Goal: Task Accomplishment & Management: Use online tool/utility

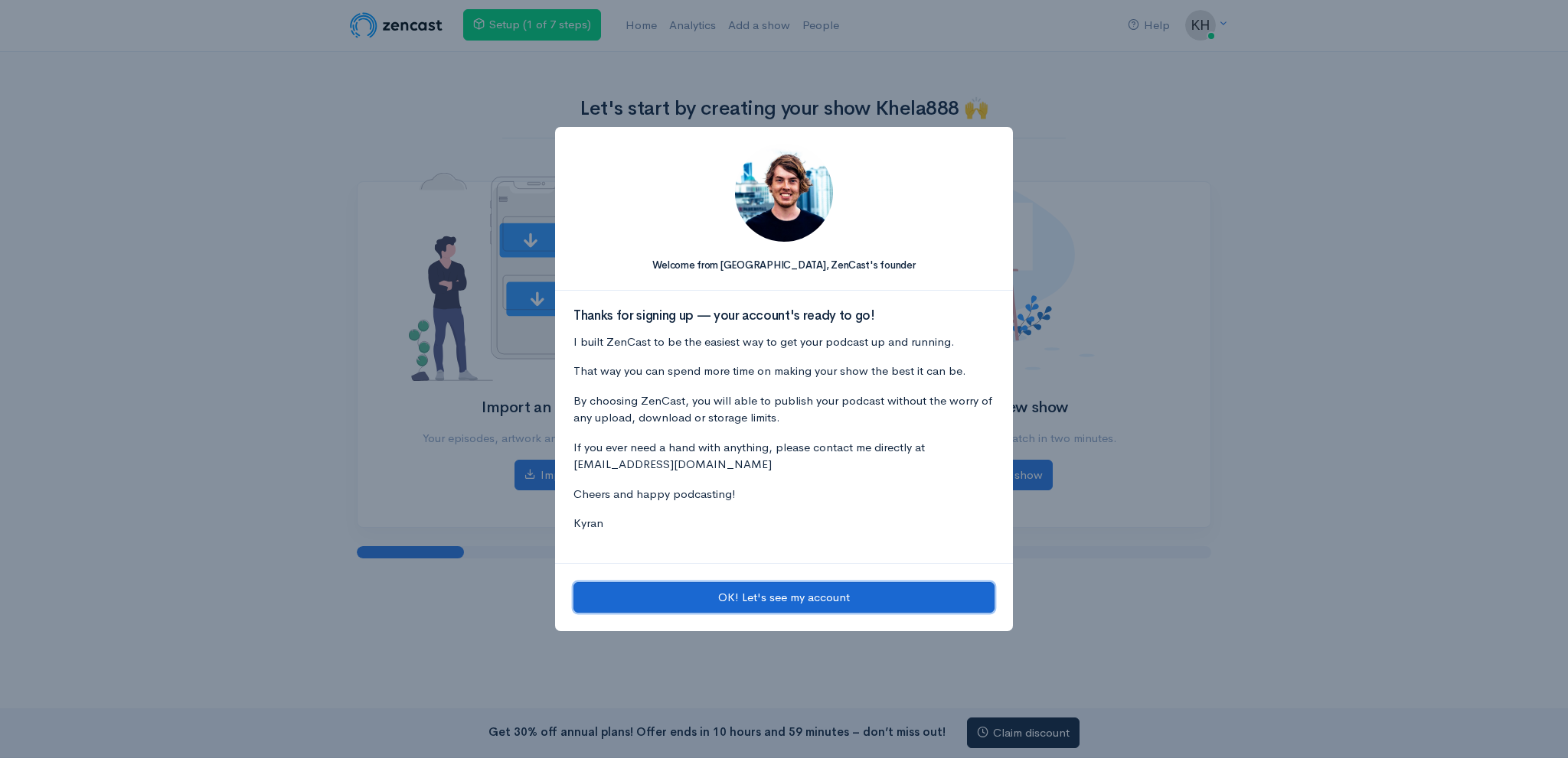
click at [705, 609] on button "OK! Let's see my account" at bounding box center [783, 599] width 421 height 32
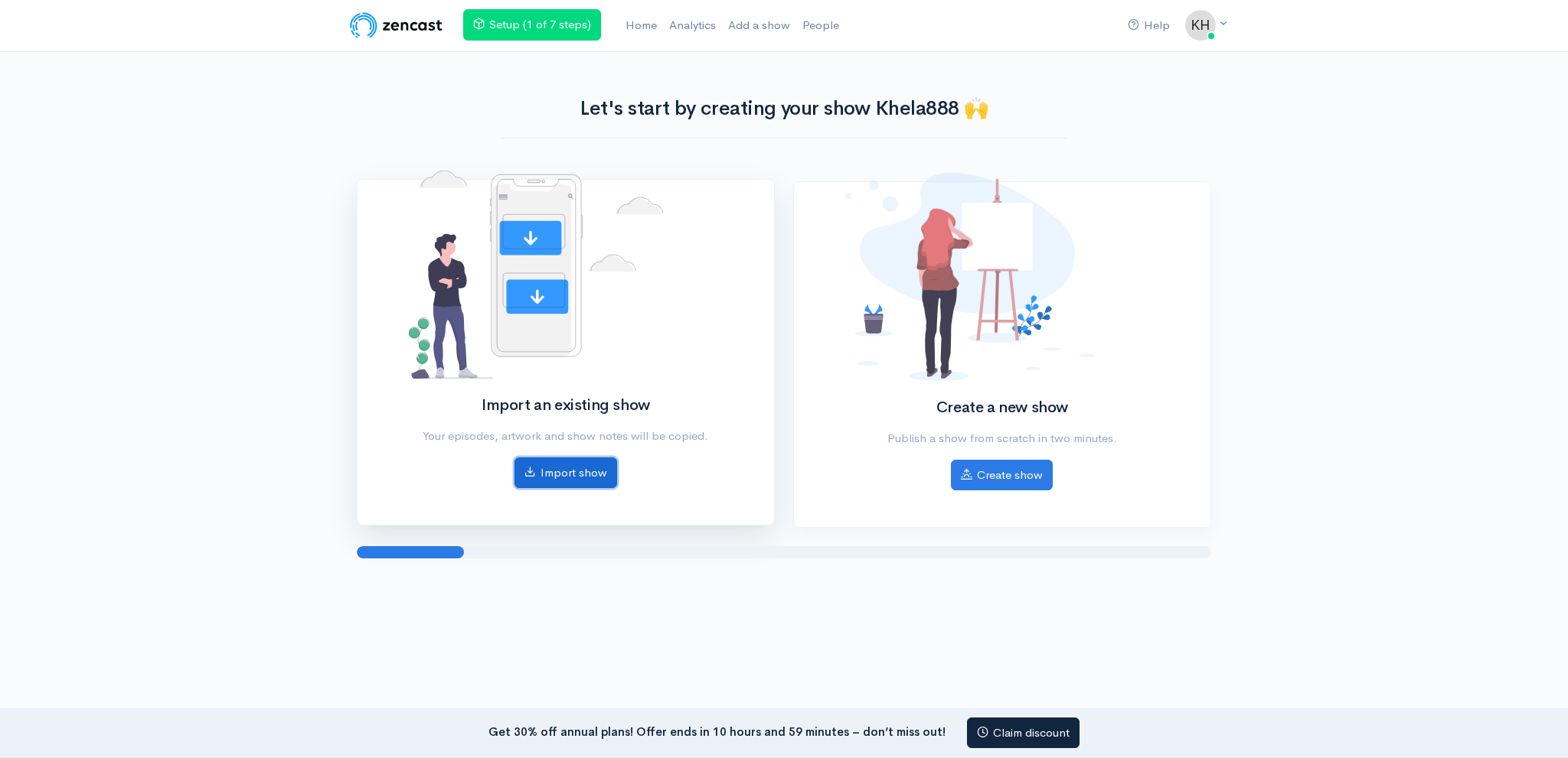
click at [589, 475] on link "Import show" at bounding box center [566, 473] width 103 height 32
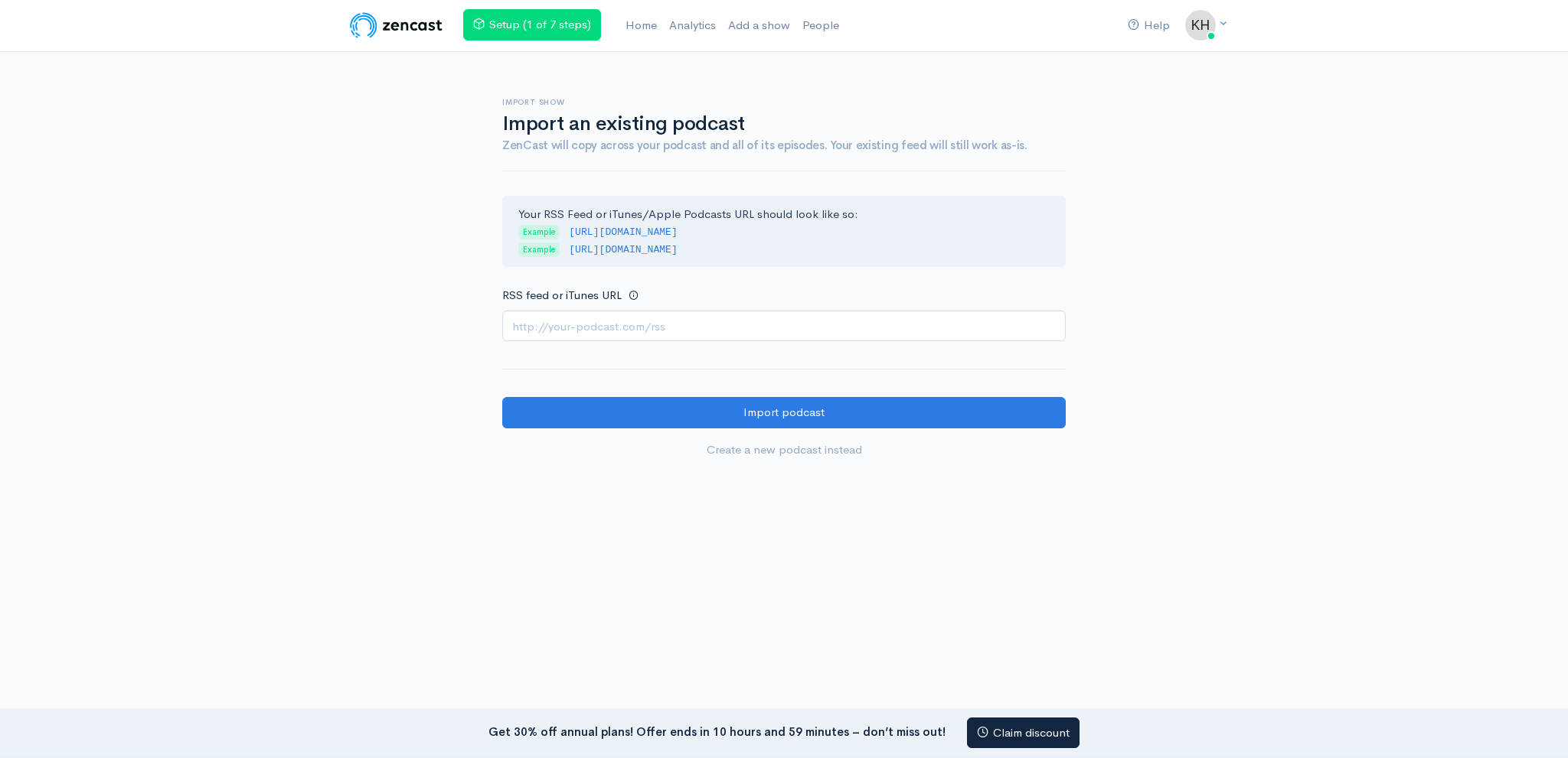
click at [700, 341] on form "Your RSS Feed or iTunes/Apple Podcasts URL should look like so: Example http://…" at bounding box center [783, 331] width 563 height 270
click at [701, 324] on input "RSS feed or iTunes URL" at bounding box center [783, 327] width 563 height 32
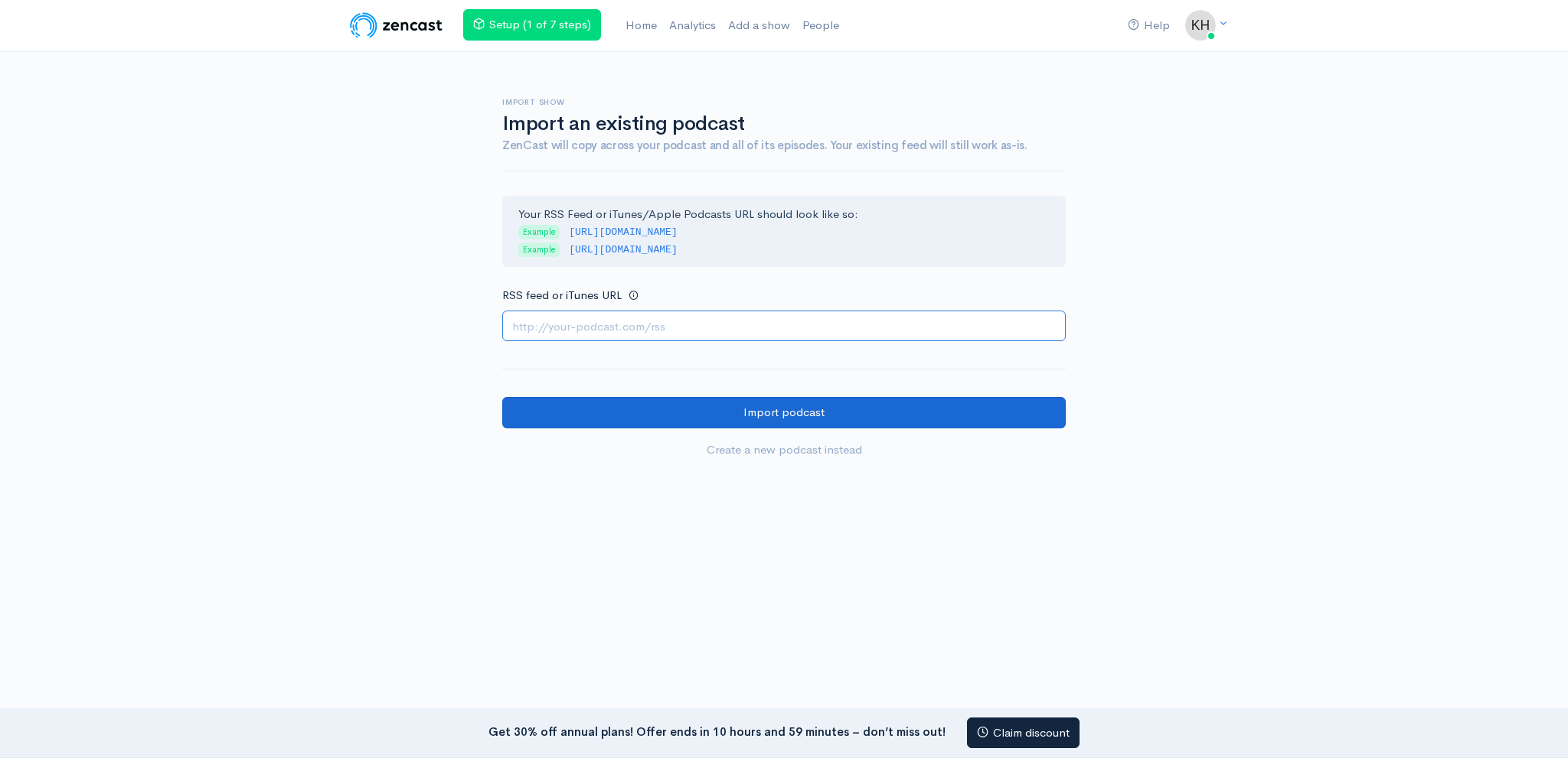
paste input "https://anchor.fm/s/108ba9b64/podcast/rss"
type input "https://anchor.fm/s/108ba9b64/podcast/rss"
click at [676, 403] on input "Import podcast" at bounding box center [783, 413] width 563 height 32
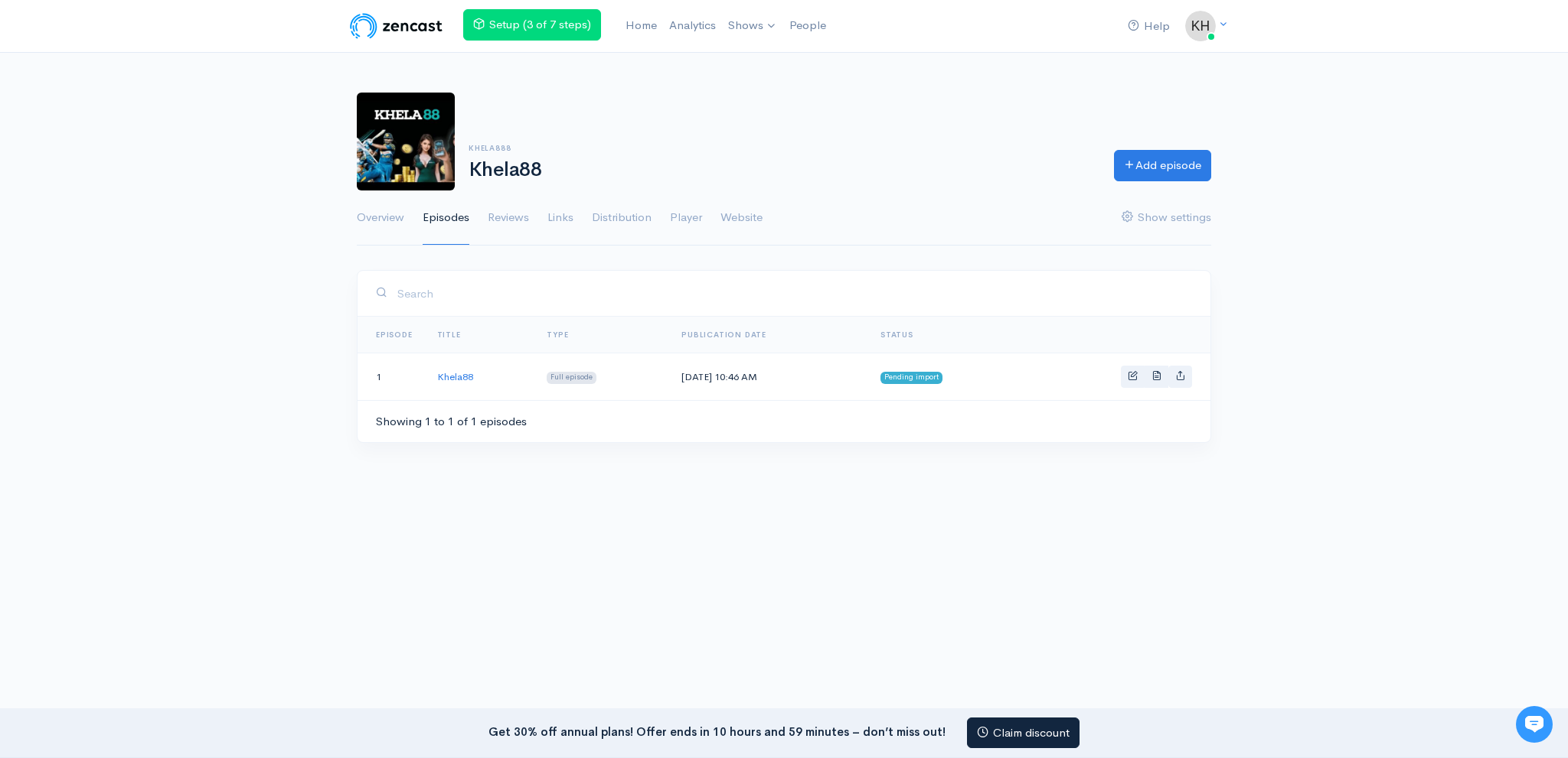
click at [719, 214] on ul "Overview Episodes Reviews Links Distribution Player Website Show settings" at bounding box center [783, 219] width 854 height 55
click at [728, 215] on link "Website" at bounding box center [741, 219] width 43 height 55
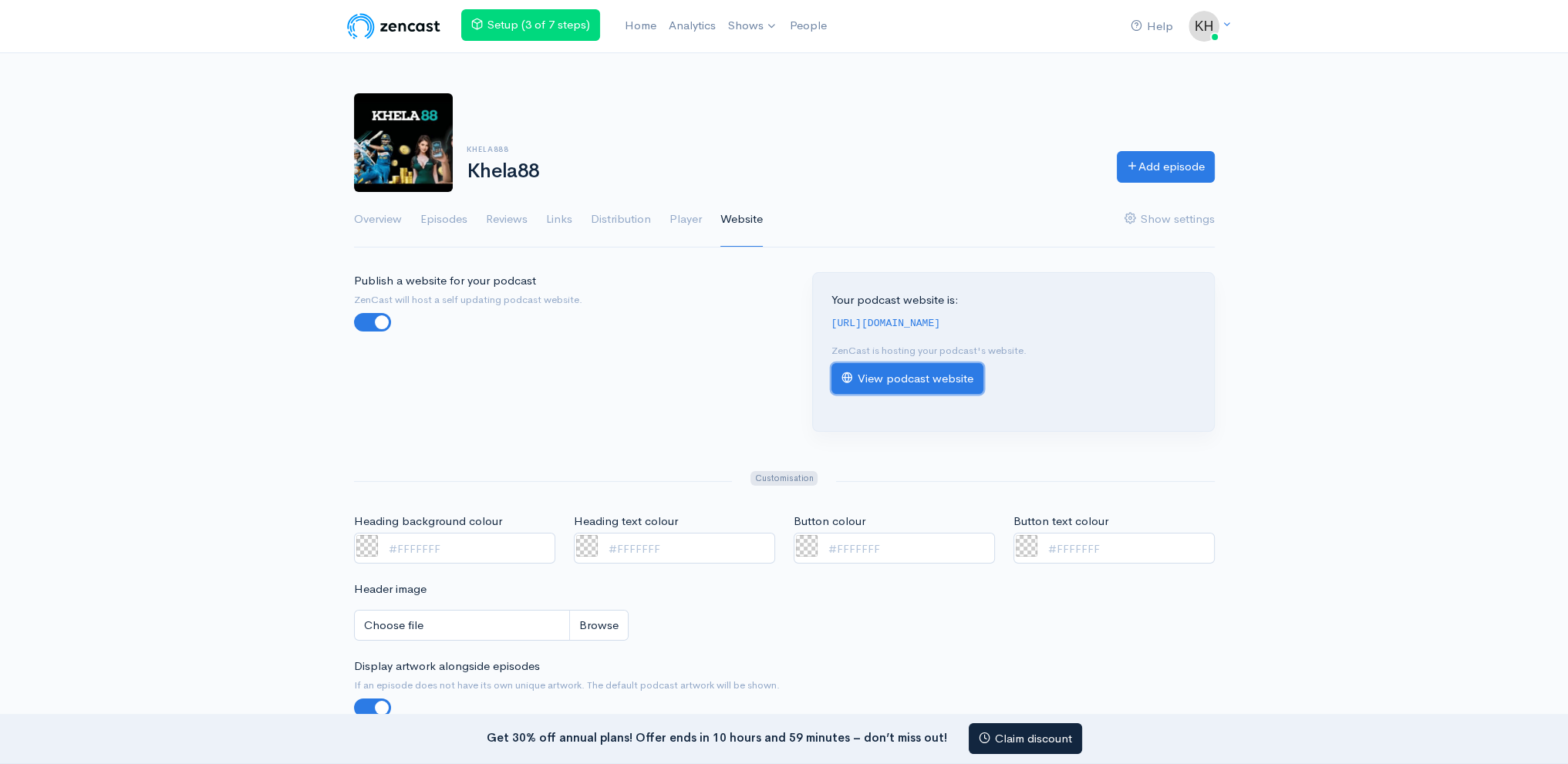
click at [922, 372] on link "View podcast website" at bounding box center [908, 379] width 152 height 32
